Goal: Find contact information: Find contact information

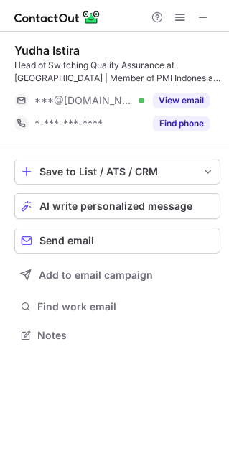
scroll to position [325, 229]
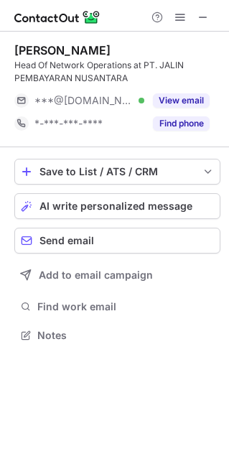
scroll to position [325, 229]
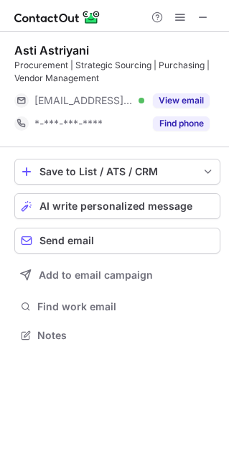
scroll to position [325, 229]
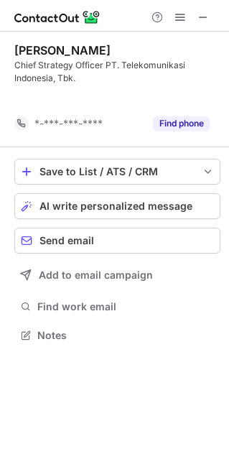
scroll to position [302, 229]
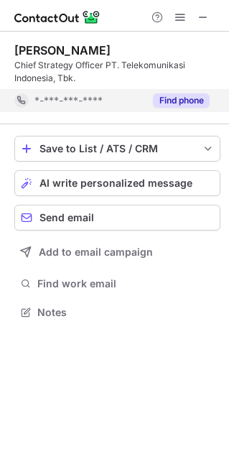
click at [179, 103] on button "Find phone" at bounding box center [181, 100] width 57 height 14
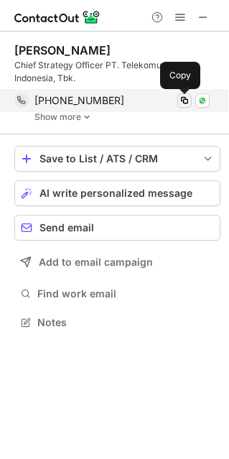
click at [189, 100] on span at bounding box center [184, 100] width 11 height 11
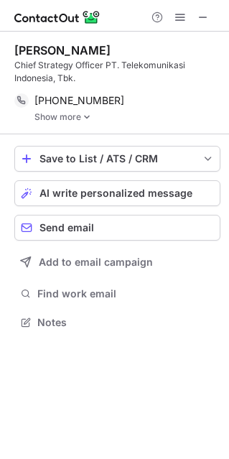
copy div "Budi Setyawan Wijaya"
drag, startPoint x: 141, startPoint y: 47, endPoint x: 10, endPoint y: 45, distance: 130.8
click at [10, 45] on div "Budi Setyawan Wijaya Chief Strategy Officer PT. Telekomunikasi Indonesia, Tbk. …" at bounding box center [114, 188] width 229 height 313
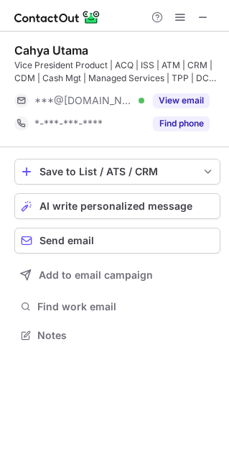
scroll to position [325, 229]
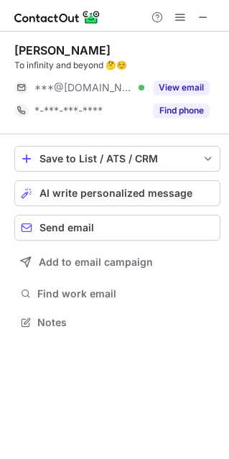
scroll to position [312, 229]
